Goal: Transaction & Acquisition: Purchase product/service

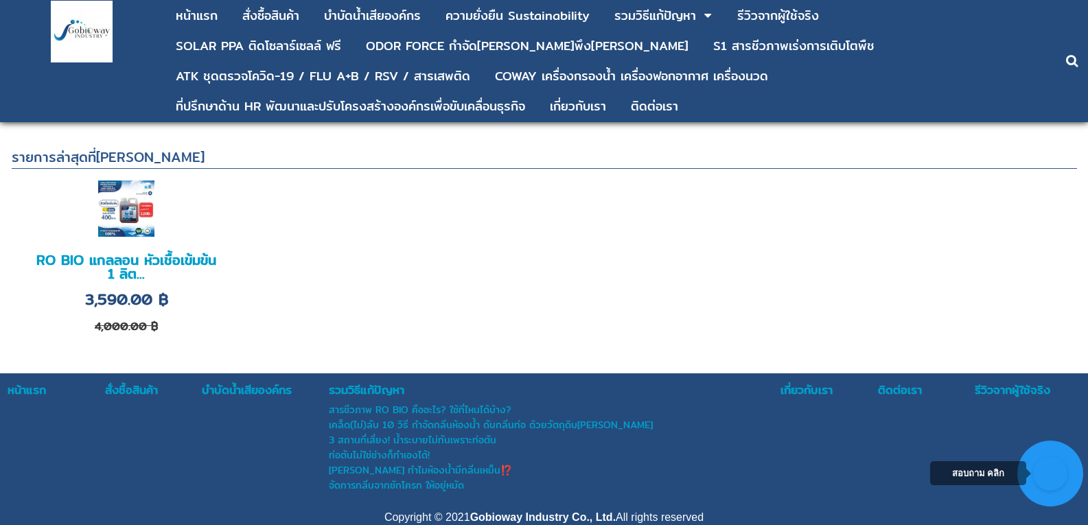
scroll to position [734, 0]
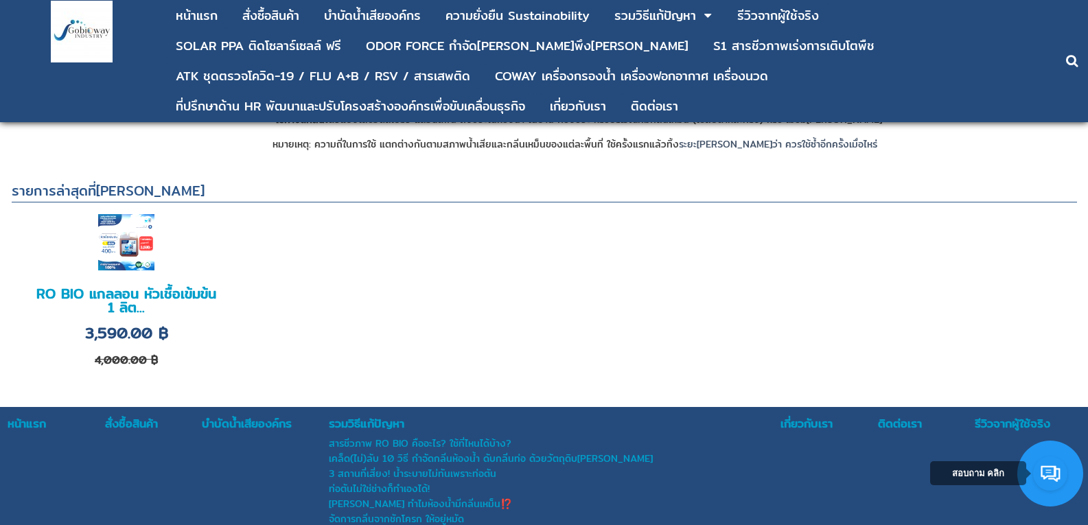
click at [102, 235] on img at bounding box center [126, 242] width 56 height 56
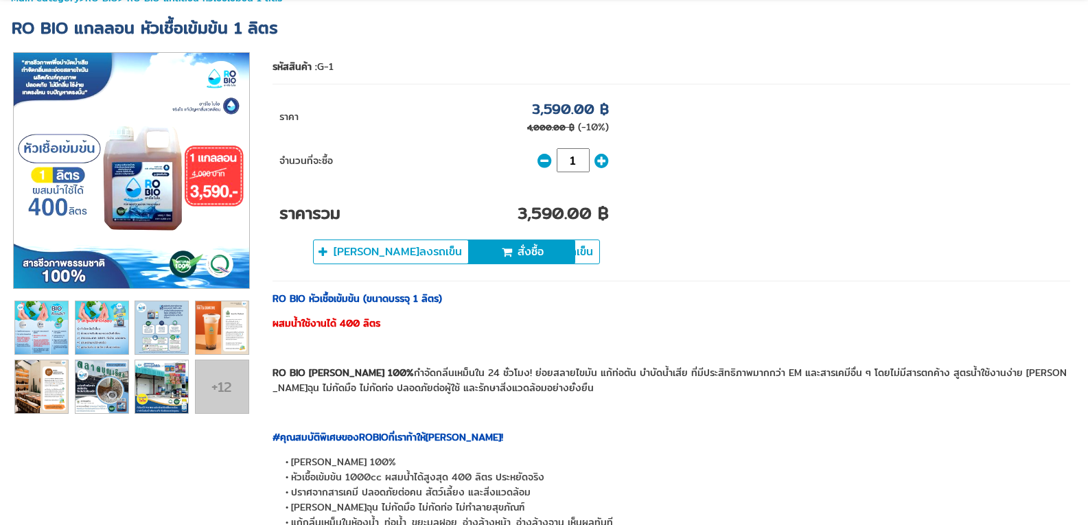
scroll to position [69, 0]
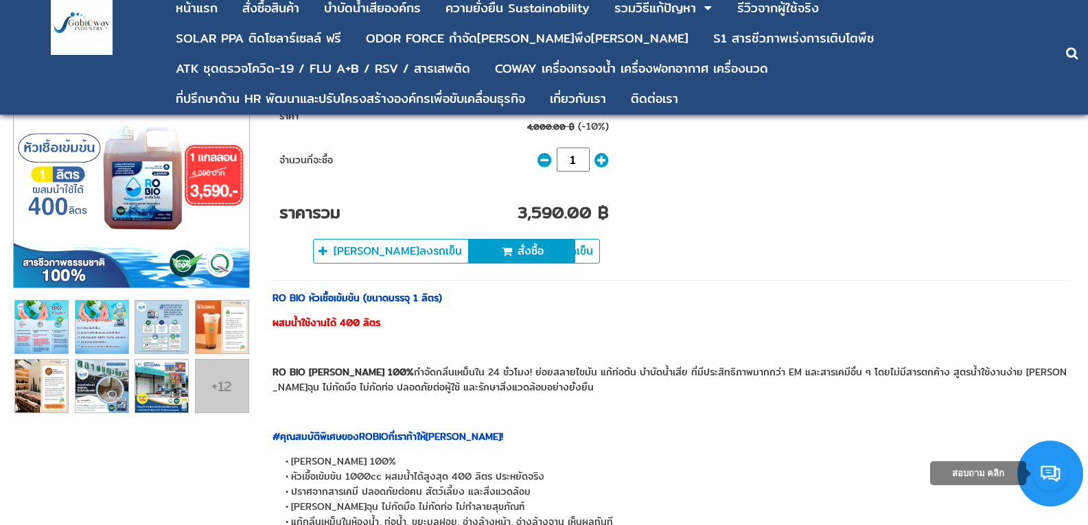
click at [138, 197] on img at bounding box center [131, 169] width 235 height 235
